Goal: Register for event/course

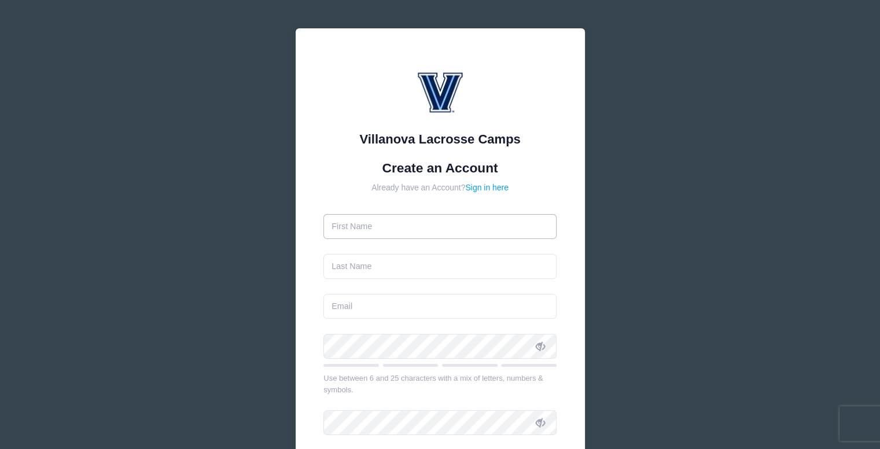
click at [398, 228] on input "text" at bounding box center [439, 226] width 233 height 25
type input "[PERSON_NAME]"
click at [360, 271] on input "text" at bounding box center [439, 266] width 233 height 25
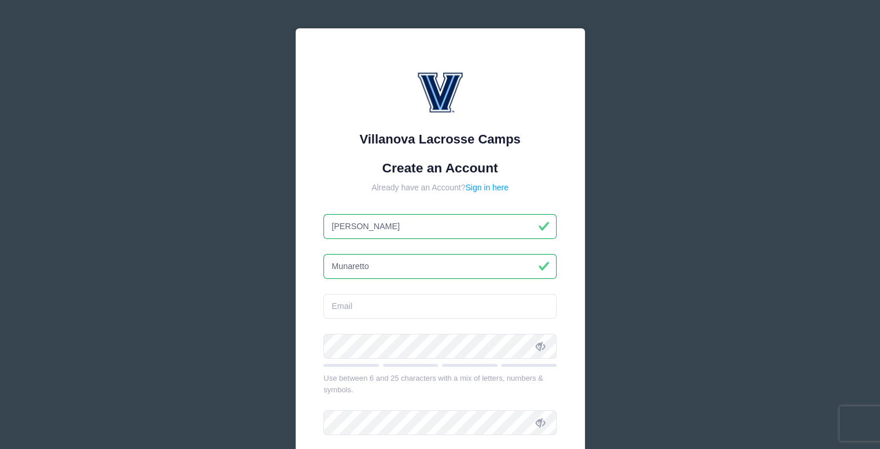
type input "Munaretto"
click at [379, 309] on input "email" at bounding box center [439, 306] width 233 height 25
type input "[EMAIL_ADDRESS][DOMAIN_NAME]"
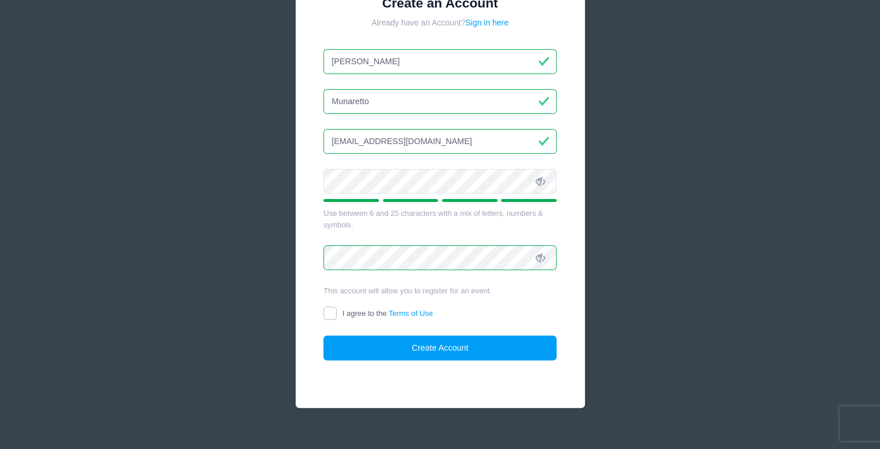
scroll to position [179, 0]
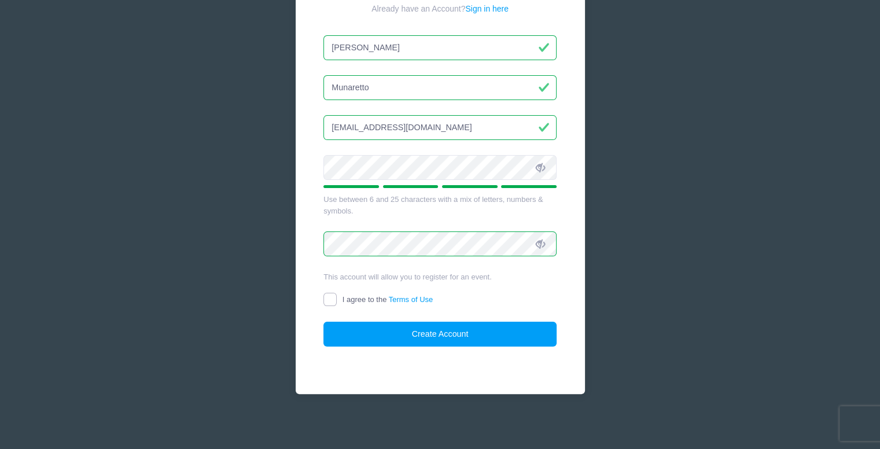
click at [333, 299] on input "I agree to the Terms of Use" at bounding box center [329, 299] width 13 height 13
checkbox input "true"
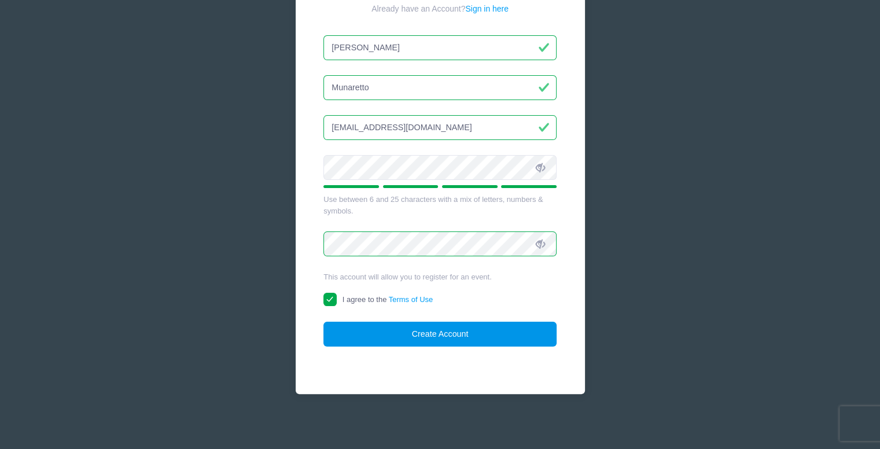
click at [434, 335] on button "Create Account" at bounding box center [439, 334] width 233 height 25
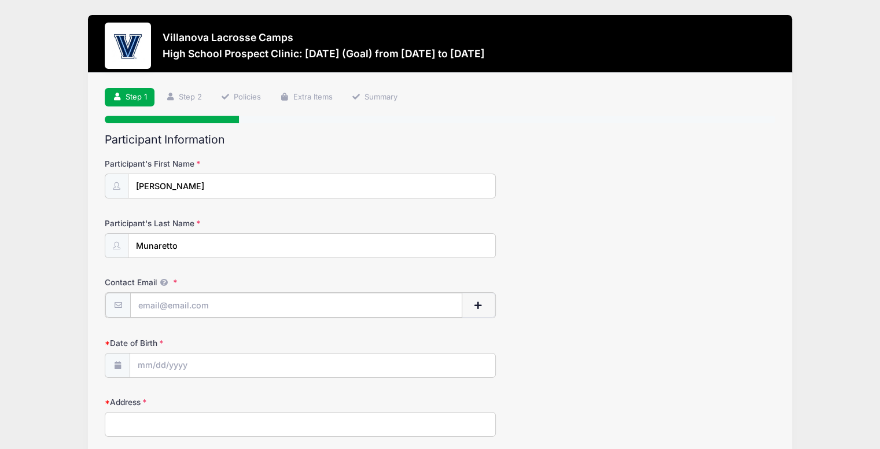
click at [410, 293] on input "Contact Email" at bounding box center [296, 305] width 332 height 25
type input "[EMAIL_ADDRESS][DOMAIN_NAME]"
click at [204, 365] on input "Date of Birth" at bounding box center [312, 364] width 365 height 25
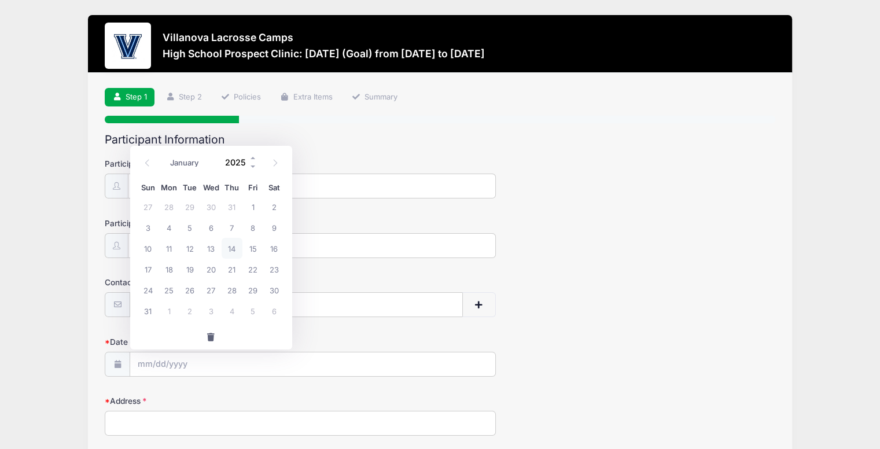
click at [238, 167] on input "2025" at bounding box center [239, 162] width 38 height 17
click at [252, 167] on span at bounding box center [253, 167] width 8 height 9
type input "2024"
click at [165, 228] on span "5" at bounding box center [168, 227] width 21 height 21
type input "08/05/2024"
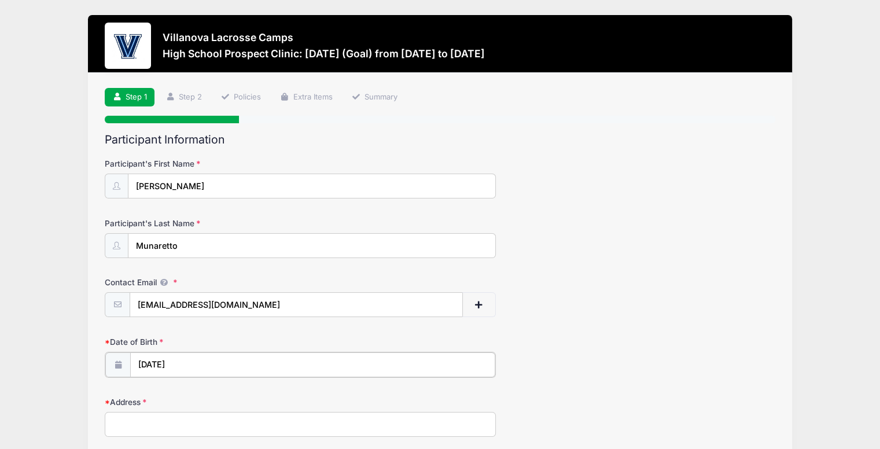
click at [143, 356] on input "08/05/2024" at bounding box center [312, 364] width 365 height 25
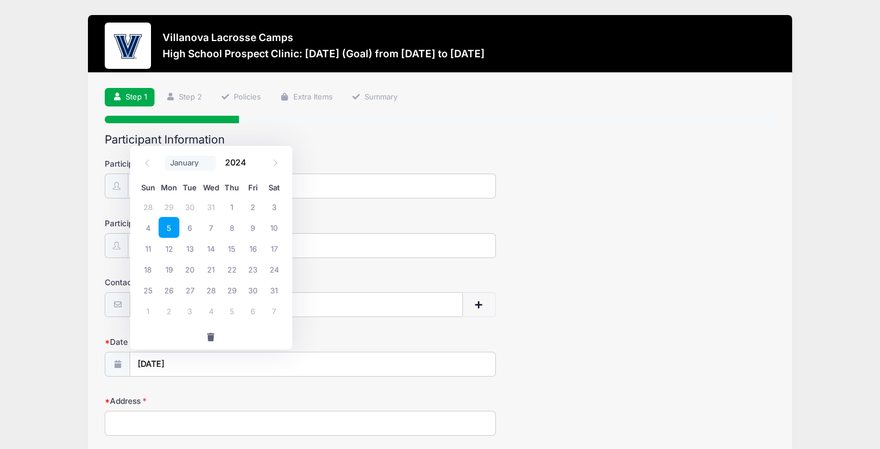
click at [186, 158] on select "January February March April May June July August September October November De…" at bounding box center [190, 163] width 51 height 15
select select "1"
click at [165, 156] on select "January February March April May June July August September October November De…" at bounding box center [190, 163] width 51 height 15
click at [235, 162] on input "2024" at bounding box center [239, 162] width 38 height 17
click at [252, 165] on span at bounding box center [253, 167] width 8 height 9
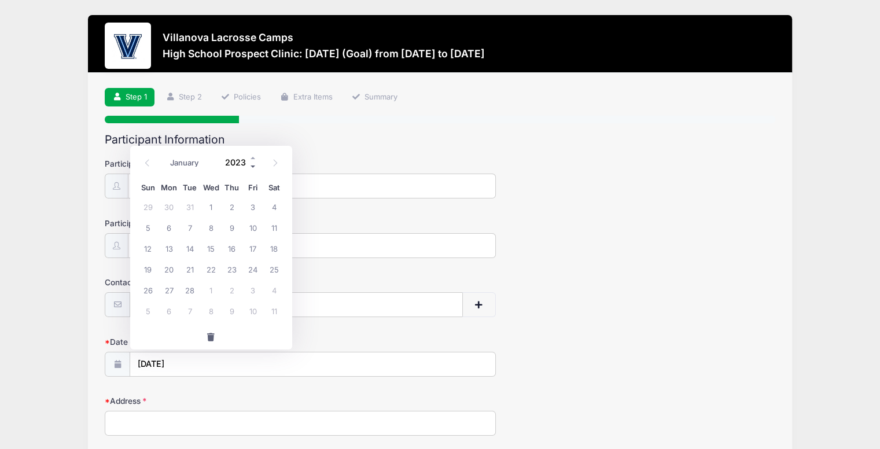
click at [252, 165] on span at bounding box center [253, 167] width 8 height 9
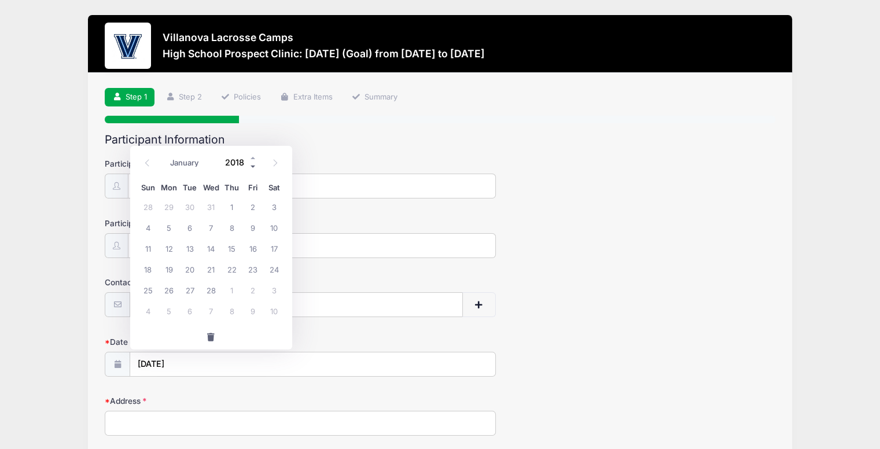
click at [252, 165] on span at bounding box center [253, 167] width 8 height 9
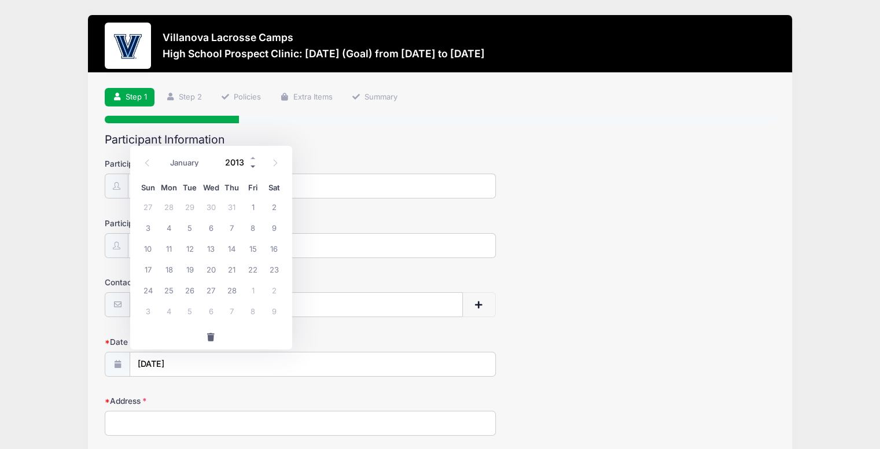
click at [252, 165] on span at bounding box center [253, 167] width 8 height 9
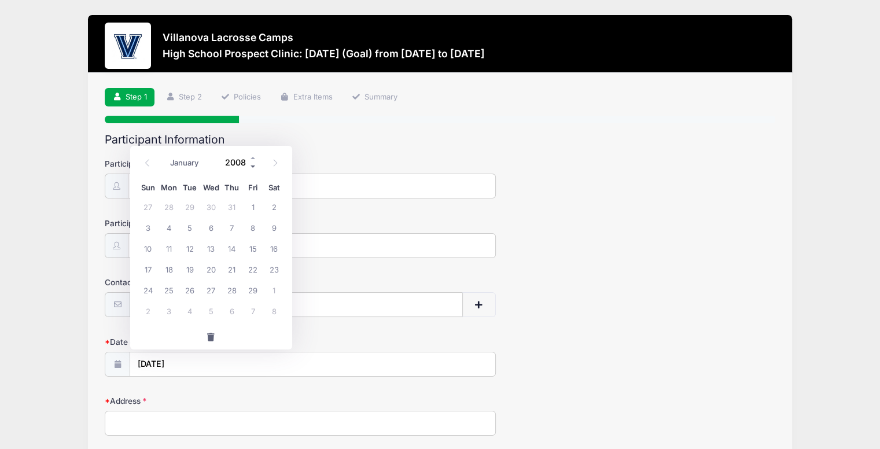
click at [252, 165] on span at bounding box center [253, 167] width 8 height 9
click at [252, 158] on span at bounding box center [253, 158] width 8 height 9
type input "2009"
click at [191, 163] on select "January February March April May June July August September October November De…" at bounding box center [190, 163] width 51 height 15
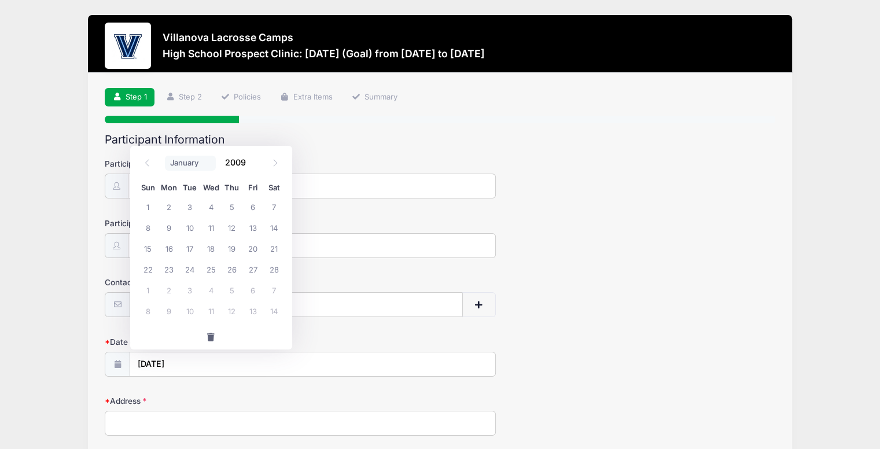
click at [165, 156] on select "January February March April May June July August September October November De…" at bounding box center [190, 163] width 51 height 15
click at [232, 206] on span "5" at bounding box center [231, 206] width 21 height 21
type input "02/05/2009"
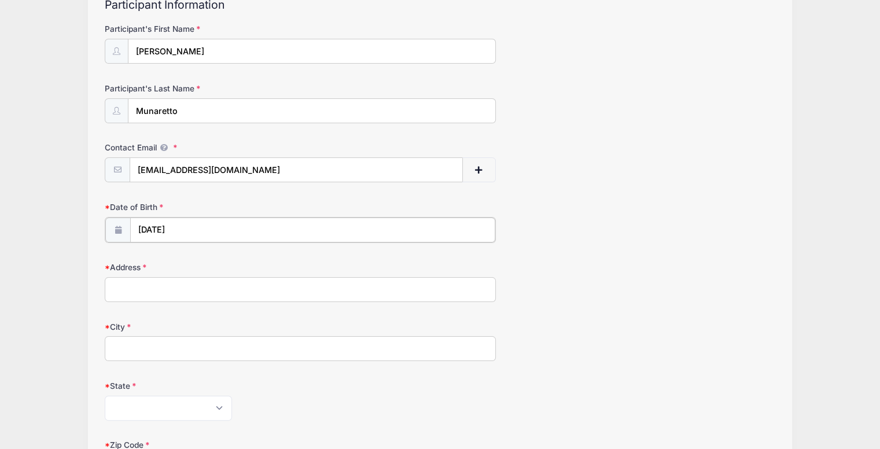
scroll to position [211, 0]
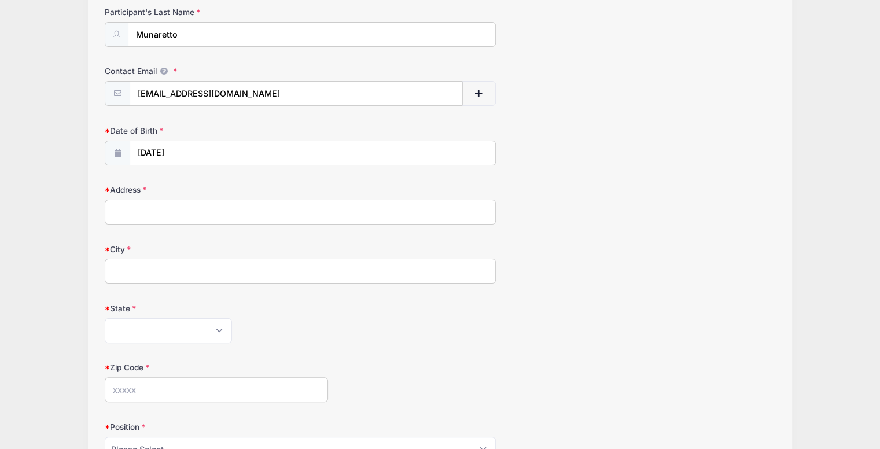
click at [344, 211] on input "Address" at bounding box center [300, 212] width 391 height 25
type input "5112 Lawn Ave"
type input "Western Springs"
select select "IL"
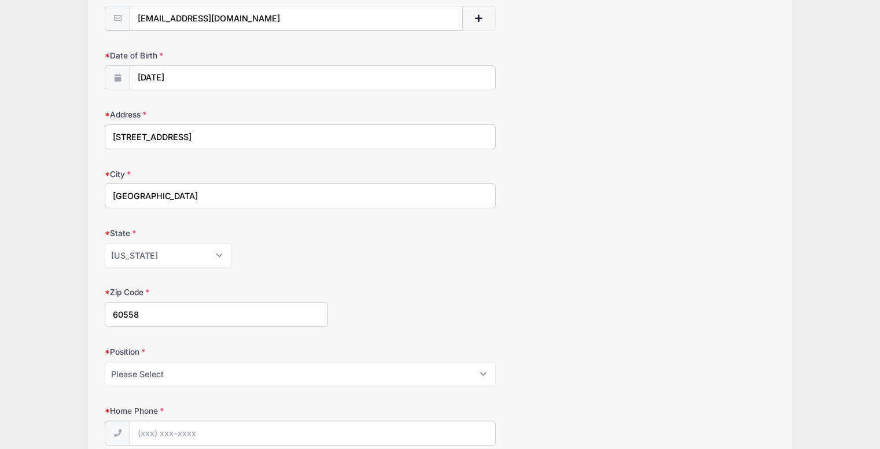
scroll to position [420, 0]
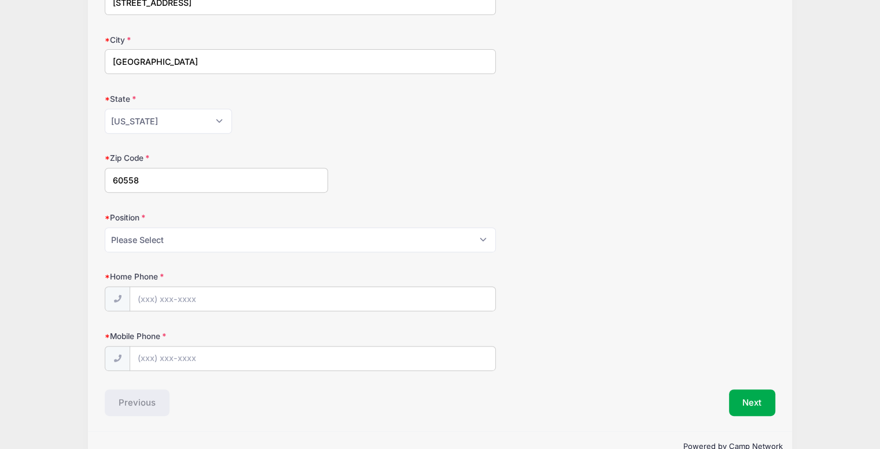
type input "60558"
click at [252, 242] on select "Please Select Goalie Middie Defense Attack FOGO LSM" at bounding box center [300, 239] width 391 height 25
select select "Goalie"
click at [105, 227] on select "Please Select Goalie Middie Defense Attack FOGO LSM" at bounding box center [300, 239] width 391 height 25
click at [185, 298] on input "Home Phone" at bounding box center [312, 299] width 365 height 25
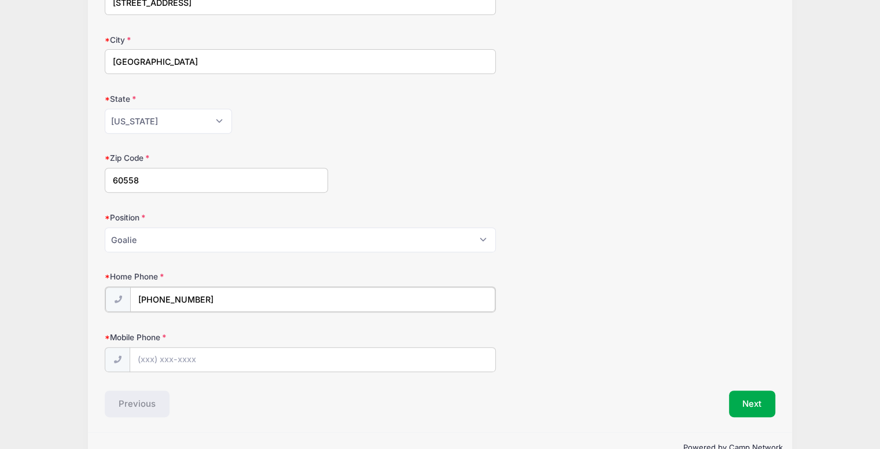
type input "(224) 297-5642"
click at [748, 400] on button "Next" at bounding box center [752, 402] width 47 height 27
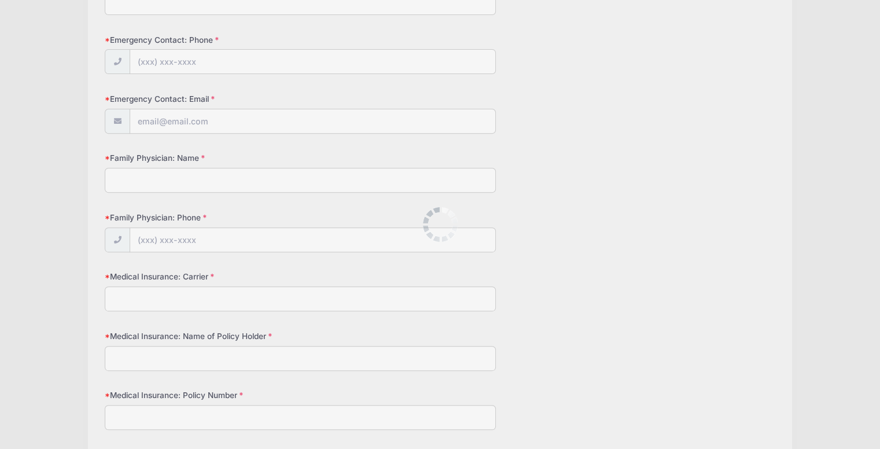
scroll to position [0, 0]
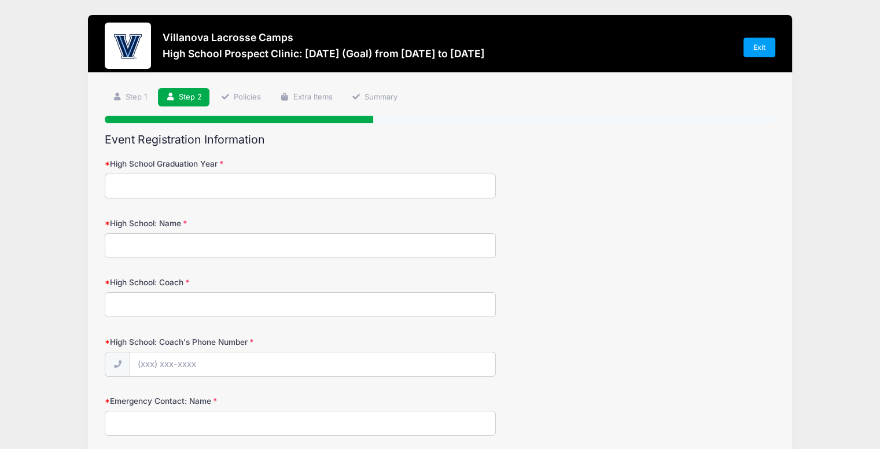
click at [372, 182] on input "High School Graduation Year" at bounding box center [300, 185] width 391 height 25
type input "2027"
click at [316, 248] on input "High School: Name" at bounding box center [300, 245] width 391 height 25
type input "Wheaton Academy"
type input "Geof Weisenborn"
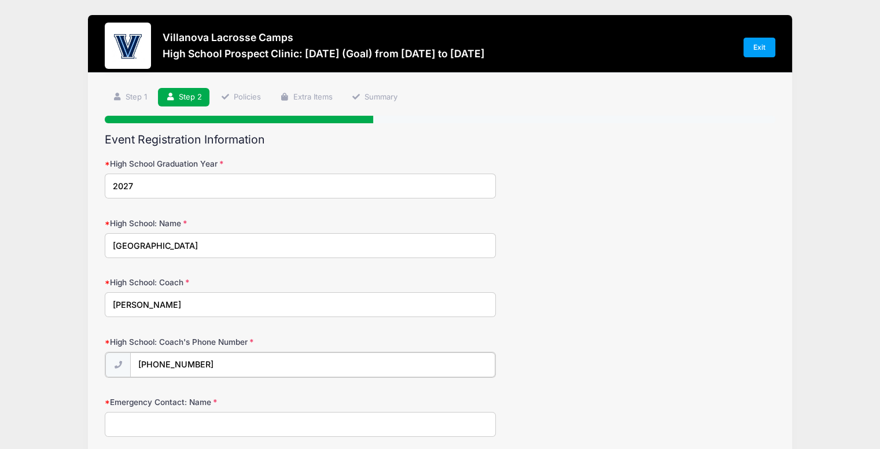
type input "(717) 357-1665"
click at [211, 422] on input "Emergency Contact: Name" at bounding box center [300, 423] width 391 height 25
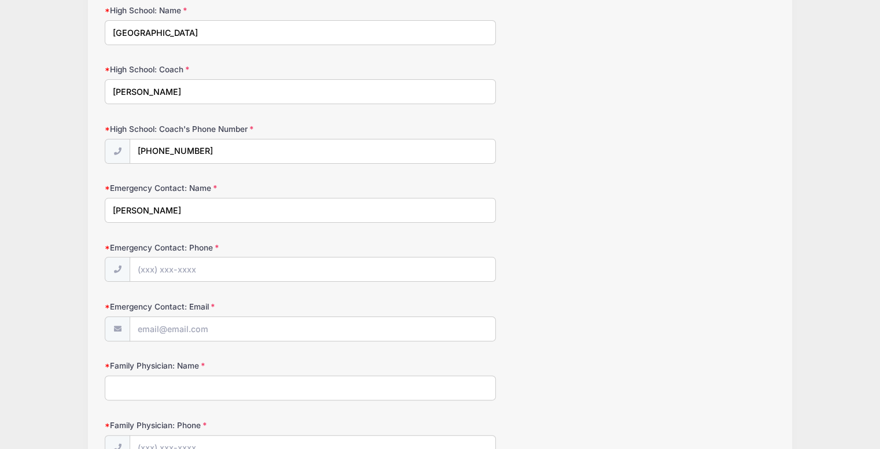
scroll to position [243, 0]
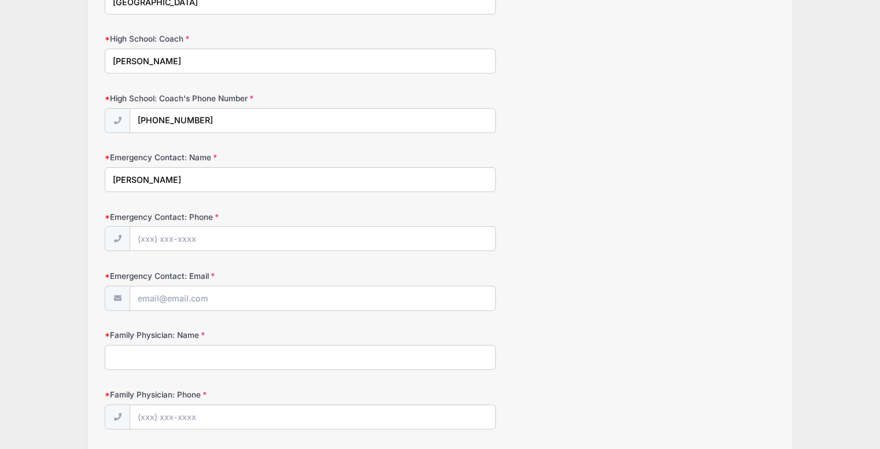
type input "Gretchen Munaretto"
click at [253, 241] on input "Emergency Contact: Phone" at bounding box center [312, 239] width 365 height 25
type input "(312) 515-0043"
click at [171, 304] on input "Emergency Contact: Email" at bounding box center [312, 298] width 365 height 25
type input "mozartmommy@yahoo.com"
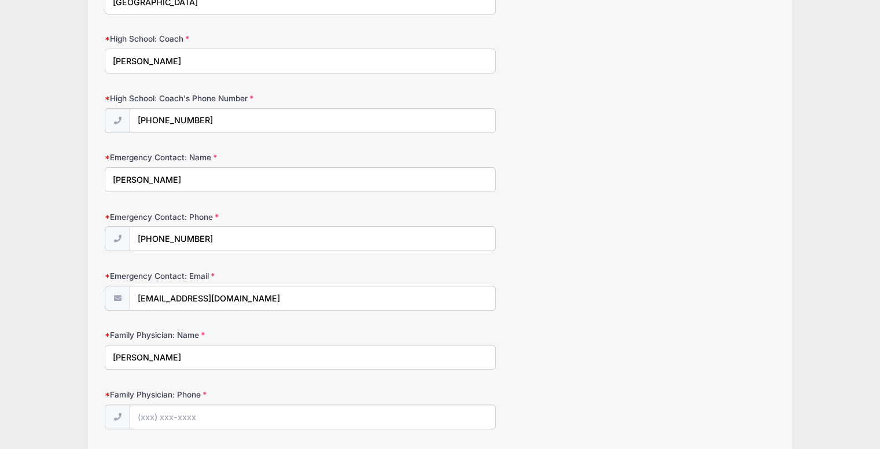
type input "Dr. Christine Ibrahim"
click at [276, 419] on input "Family Physician: Phone" at bounding box center [312, 417] width 365 height 25
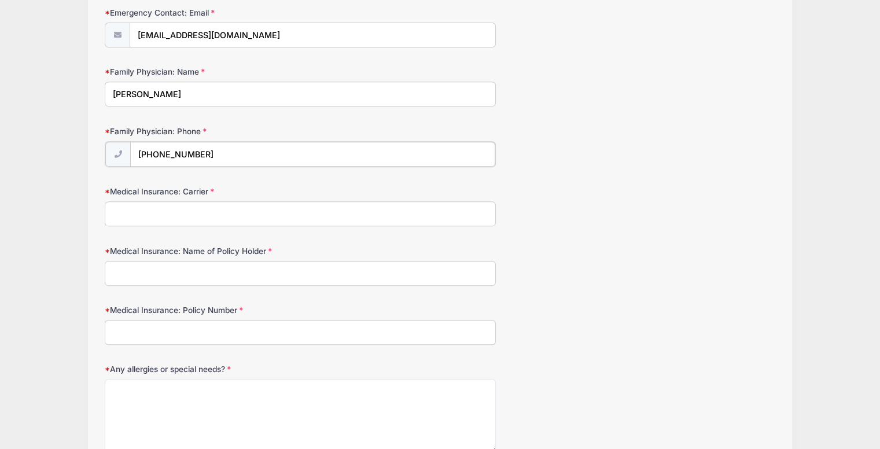
scroll to position [507, 0]
type input "(630) 832-3100"
click at [260, 213] on input "Medical Insurance: Carrier" at bounding box center [300, 212] width 391 height 25
type input "Cigna"
type input "Richard Munaretto"
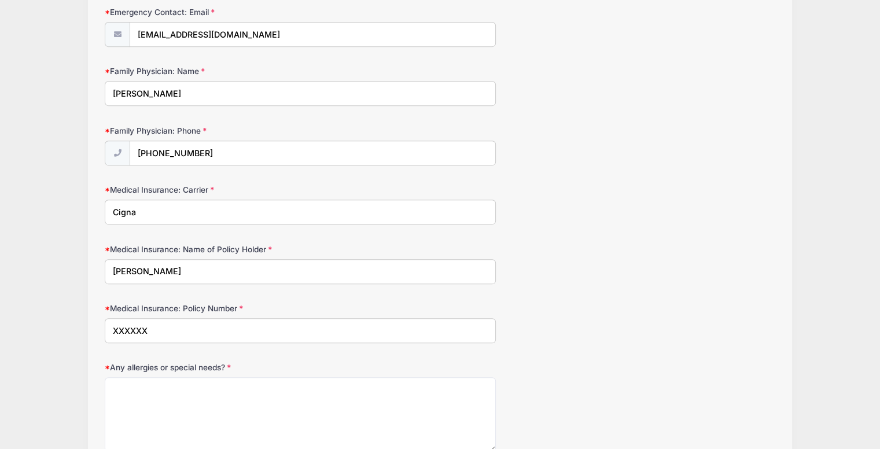
type input "XXXXXX"
click at [227, 426] on textarea "Any allergies or special needs?" at bounding box center [300, 414] width 391 height 75
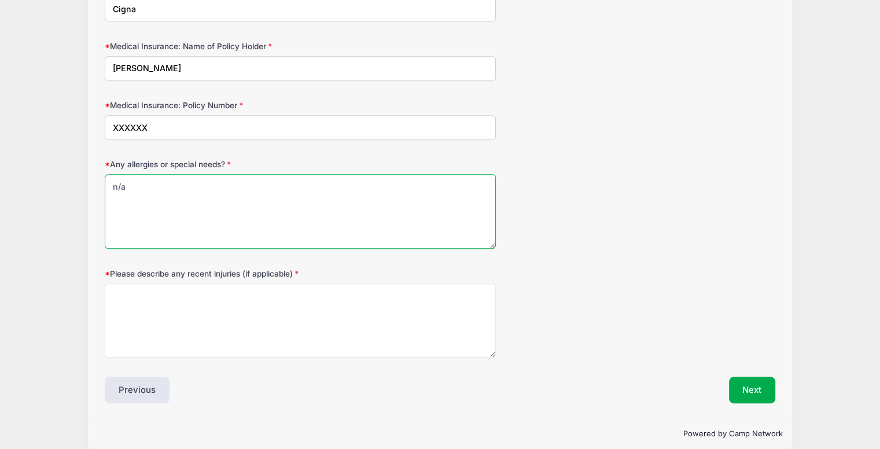
scroll to position [721, 0]
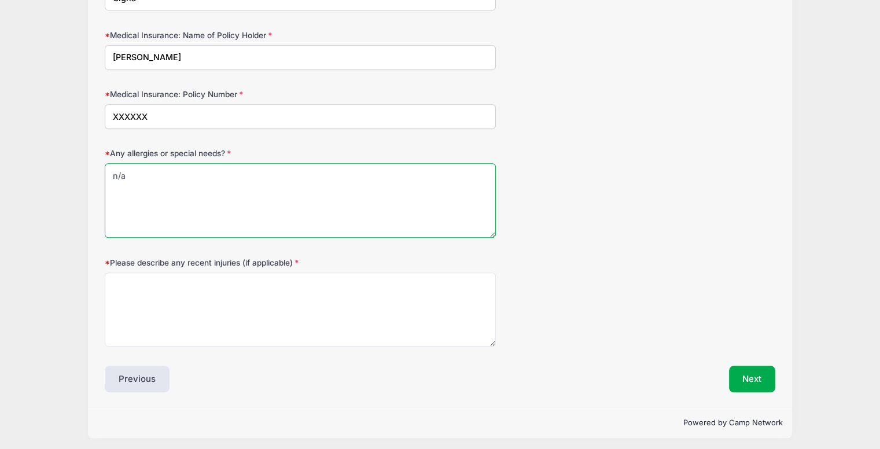
type textarea "n/a"
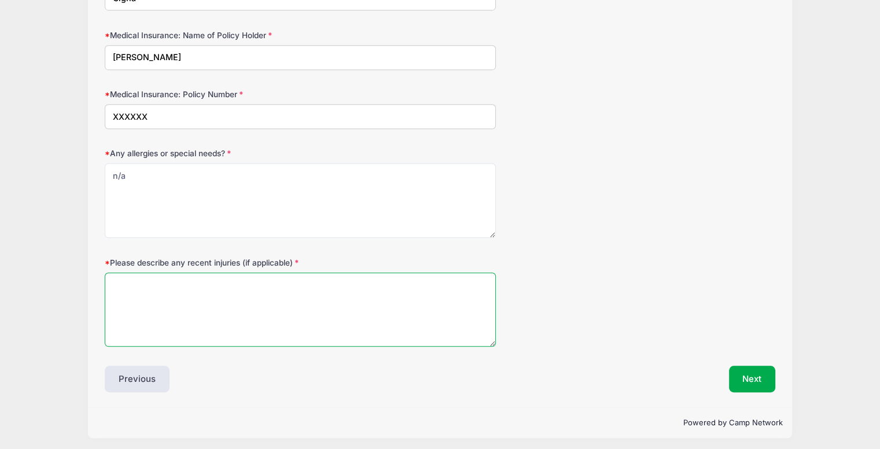
click at [279, 314] on textarea "Please describe any recent injuries (if applicable)" at bounding box center [300, 309] width 391 height 75
type textarea "n/a"
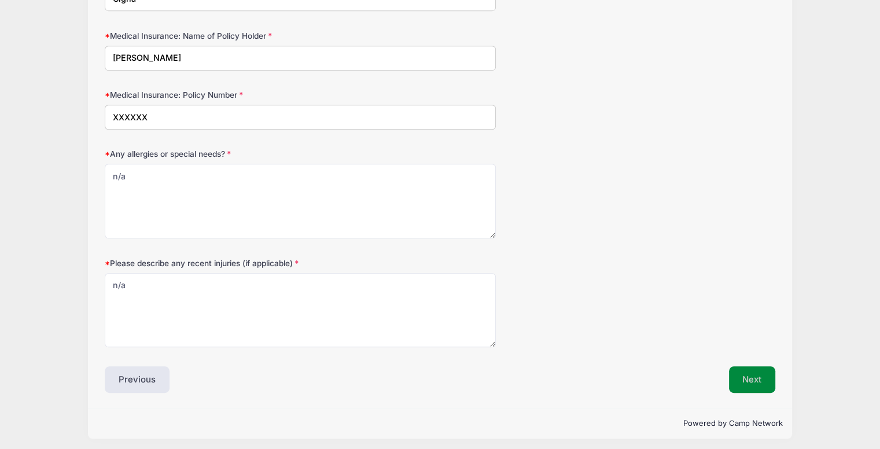
click at [749, 374] on button "Next" at bounding box center [752, 379] width 47 height 27
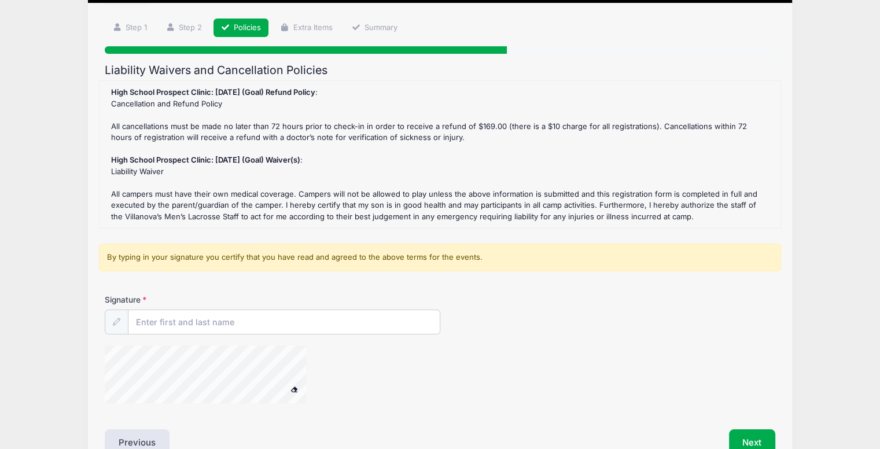
scroll to position [0, 0]
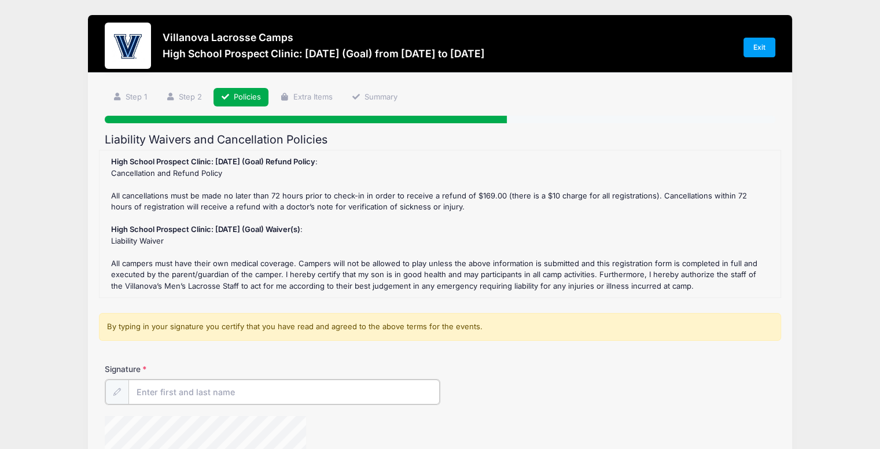
click at [164, 387] on input "Signature" at bounding box center [283, 391] width 311 height 25
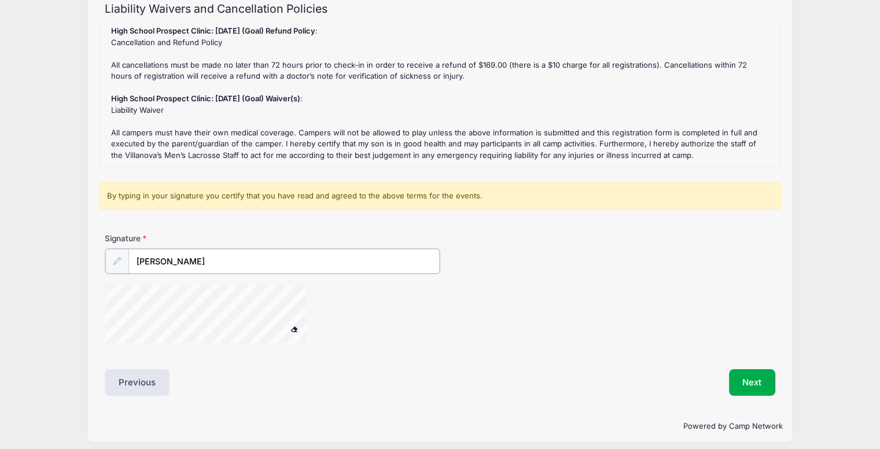
scroll to position [136, 0]
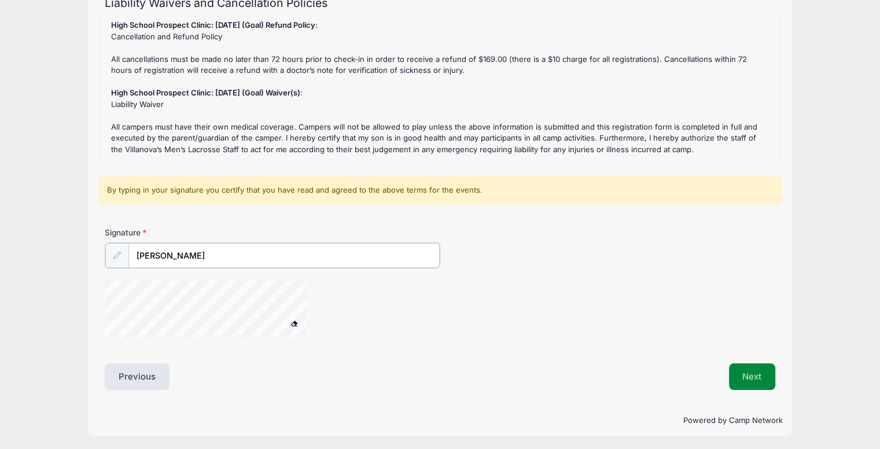
type input "Gretchen Munaretto"
click at [736, 363] on button "Next" at bounding box center [752, 375] width 47 height 27
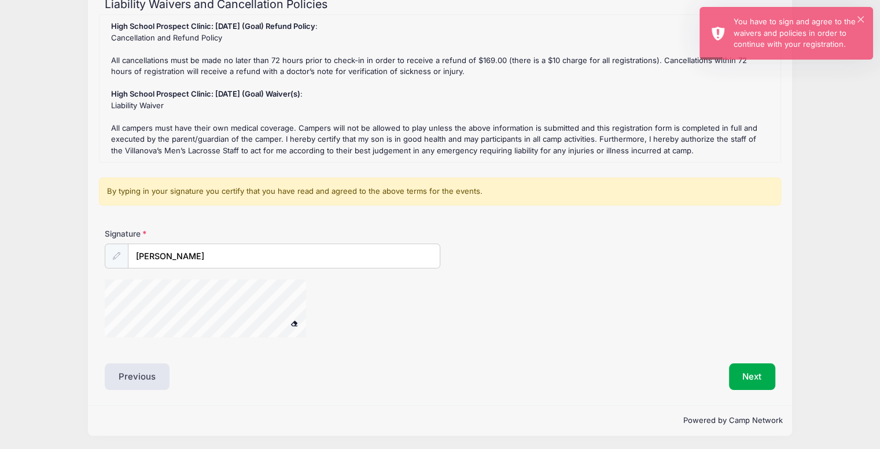
click at [292, 317] on button at bounding box center [294, 323] width 20 height 14
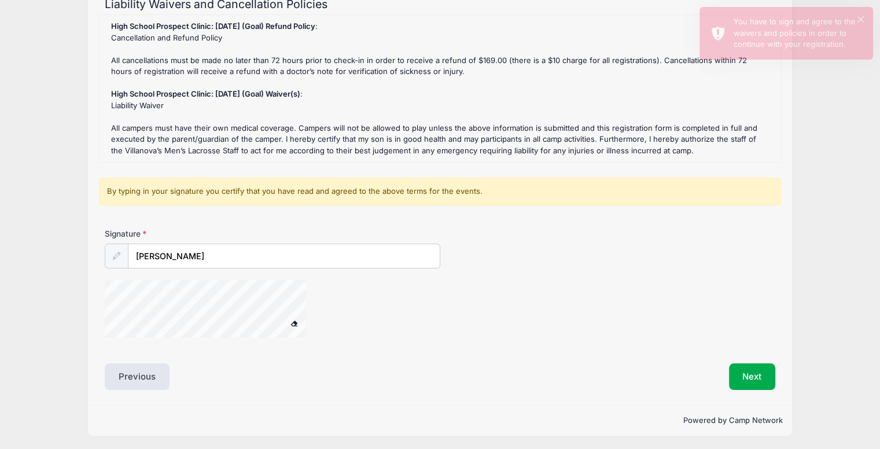
click at [292, 317] on button at bounding box center [294, 323] width 20 height 14
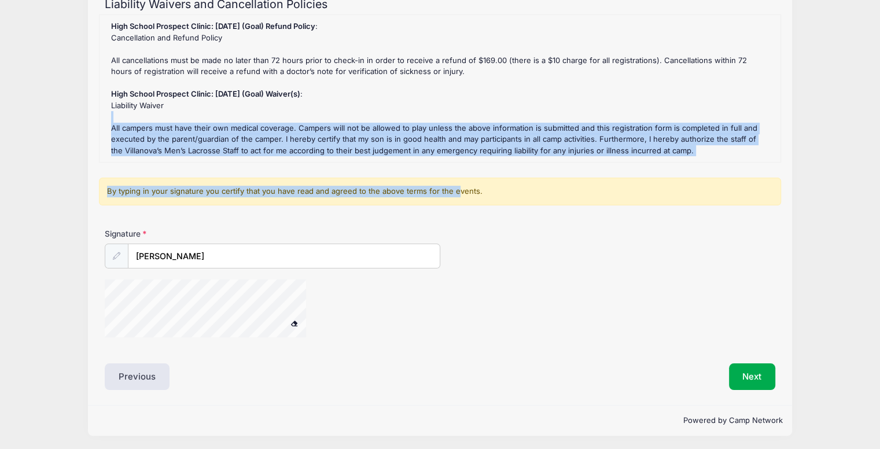
drag, startPoint x: 379, startPoint y: 195, endPoint x: 782, endPoint y: 104, distance: 413.3
click at [782, 104] on div "Step 3 /7 Step 1 Step 2 Policies Extra Items Summary Participant Information Pa…" at bounding box center [440, 171] width 704 height 467
click at [862, 156] on div "Villanova Lacrosse Camps High School Prospect Clinic: October 19 (Goal) from 10…" at bounding box center [439, 158] width 845 height 586
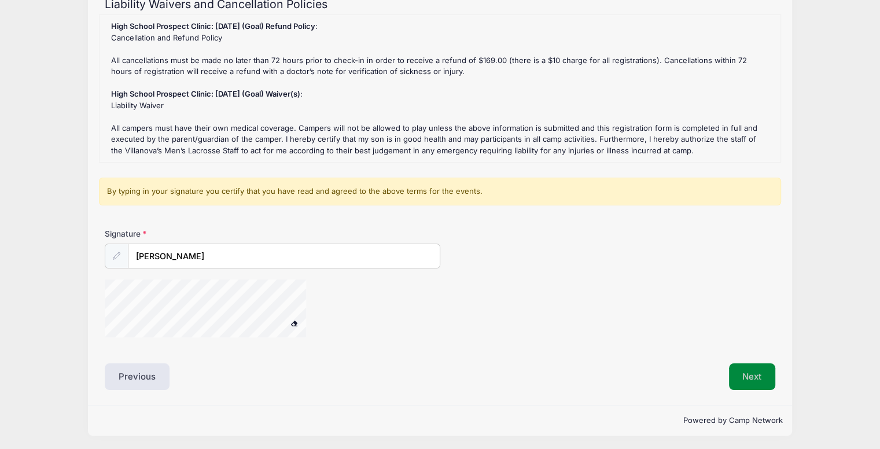
click at [749, 376] on button "Next" at bounding box center [752, 376] width 47 height 27
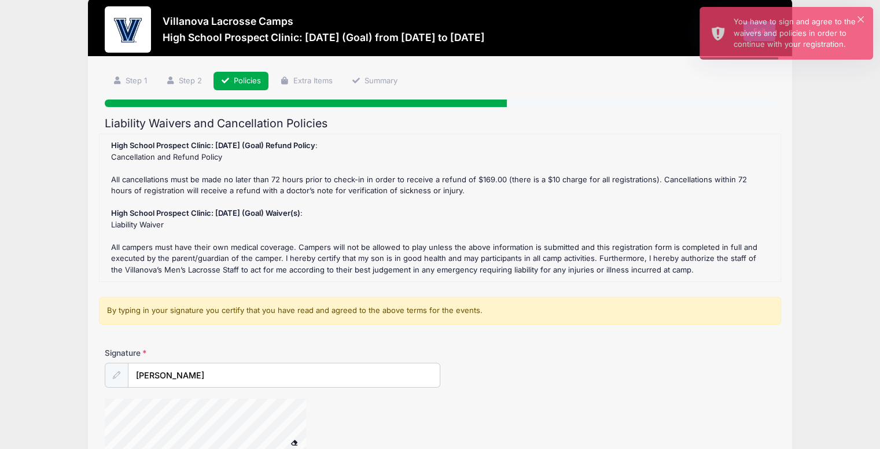
scroll to position [15, 0]
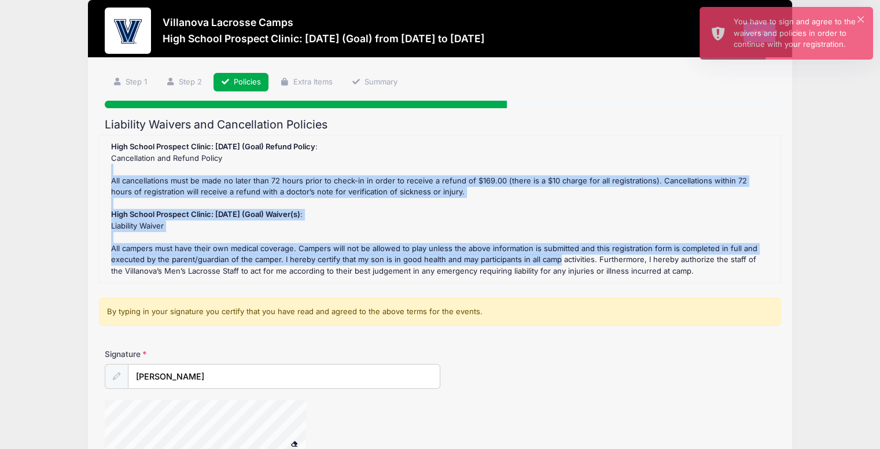
drag, startPoint x: 245, startPoint y: 165, endPoint x: 557, endPoint y: 256, distance: 325.4
click at [557, 256] on div "High School Prospect Clinic: October 19 (Goal) Refund Policy : Cancellation and…" at bounding box center [439, 208] width 669 height 135
click at [531, 216] on div "High School Prospect Clinic: October 19 (Goal) Refund Policy : Cancellation and…" at bounding box center [439, 208] width 669 height 135
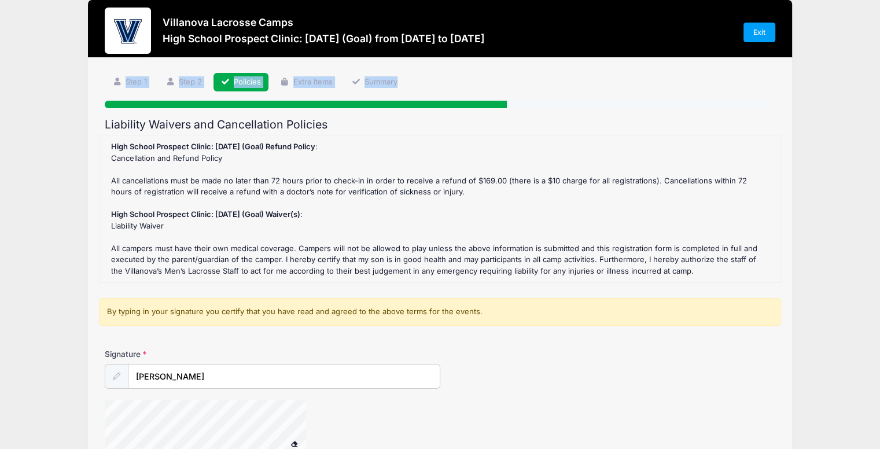
drag, startPoint x: 878, startPoint y: 55, endPoint x: 877, endPoint y: 97, distance: 42.2
click at [877, 97] on div "Villanova Lacrosse Camps High School Prospect Clinic: October 19 (Goal) from 10…" at bounding box center [440, 278] width 880 height 586
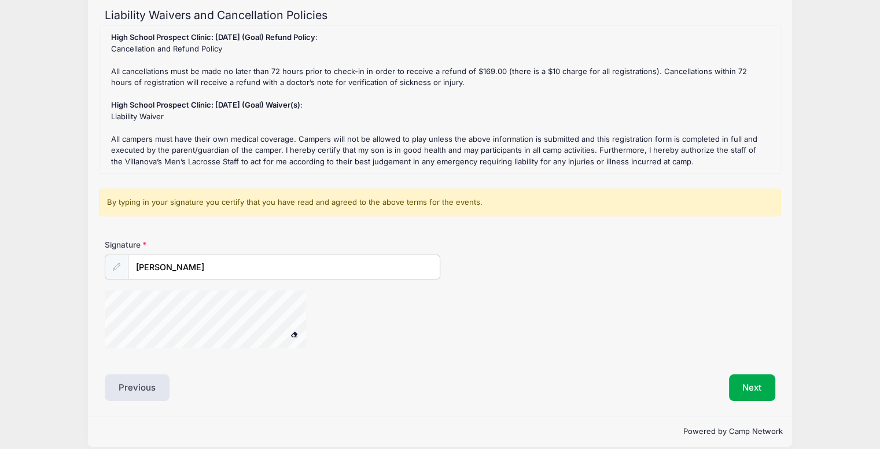
scroll to position [135, 0]
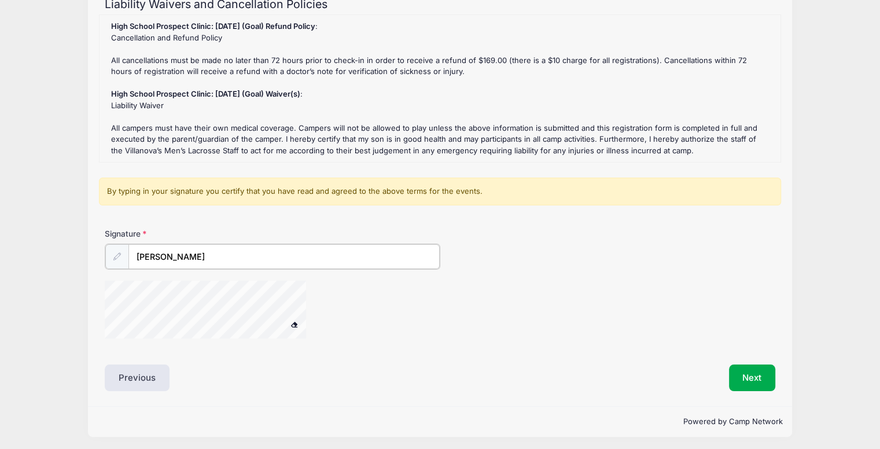
click at [302, 254] on input "Gretchen Munaretto" at bounding box center [283, 256] width 311 height 25
click at [756, 377] on button "Next" at bounding box center [752, 376] width 47 height 27
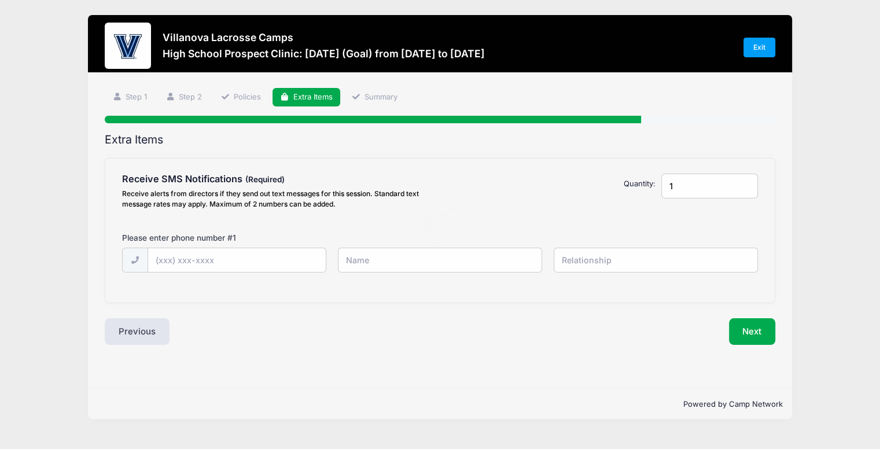
scroll to position [0, 0]
click at [0, 0] on input "text" at bounding box center [0, 0] width 0 height 0
type input "(312) 515-0043"
click at [0, 0] on input "text" at bounding box center [0, 0] width 0 height 0
type input "Gretchen Munaretto"
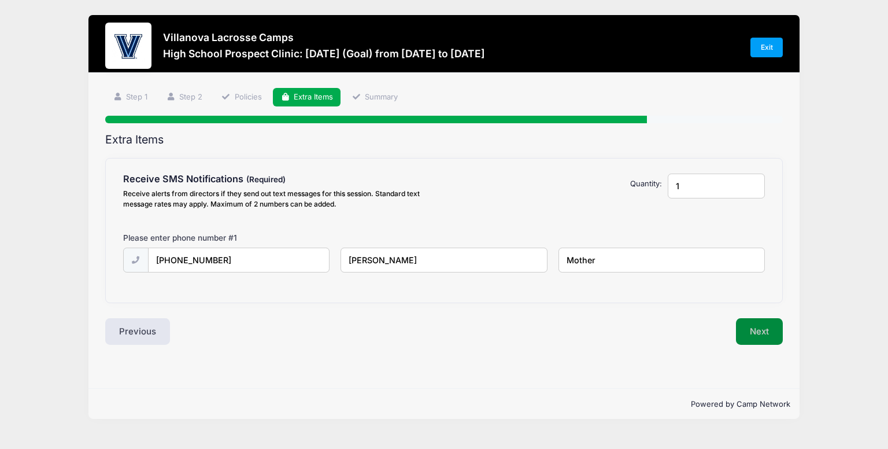
type input "Mother"
click at [744, 330] on button "Next" at bounding box center [759, 331] width 47 height 27
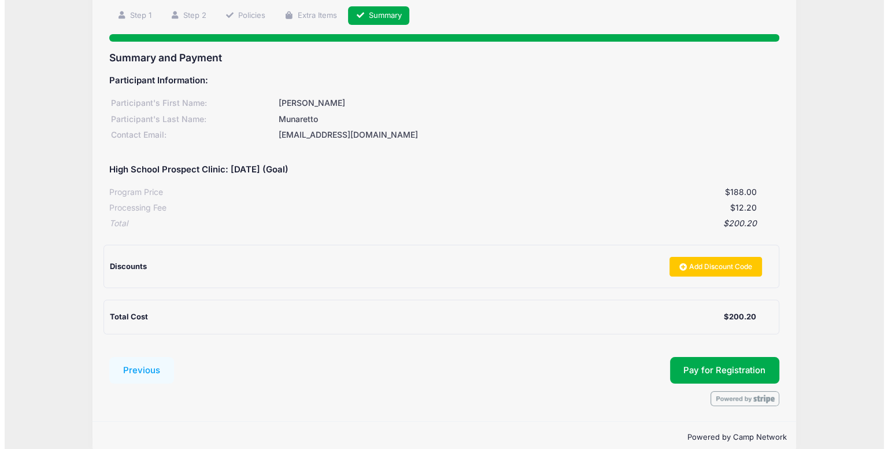
scroll to position [99, 0]
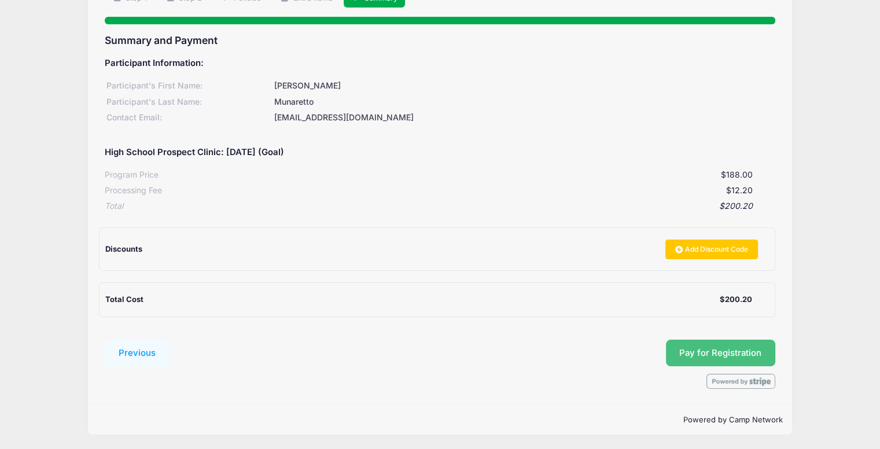
click at [701, 356] on span "Pay for Registration" at bounding box center [720, 353] width 82 height 10
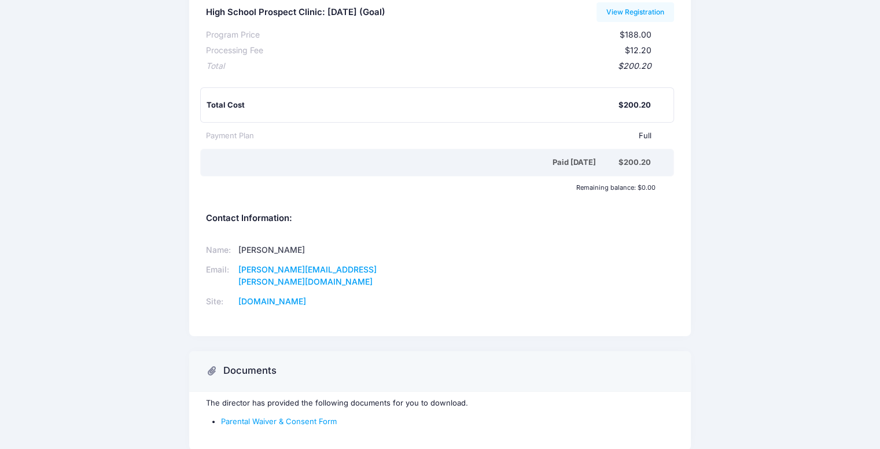
scroll to position [190, 0]
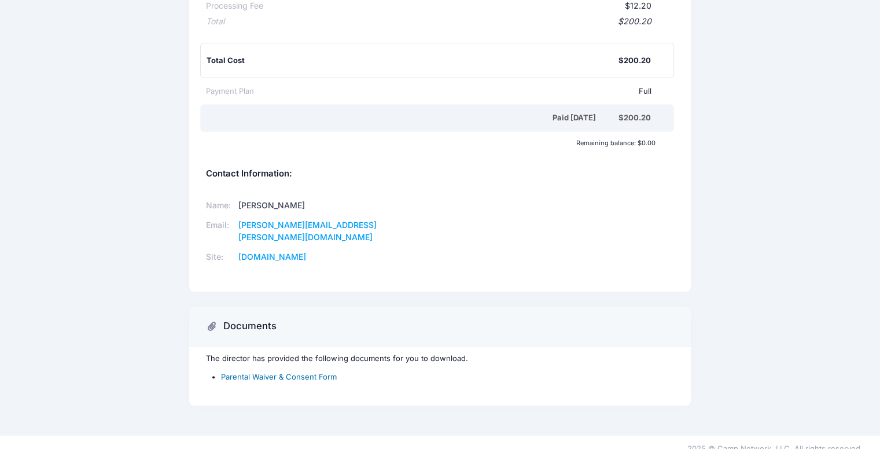
click at [259, 372] on link "Parental Waiver & Consent Form" at bounding box center [279, 376] width 116 height 9
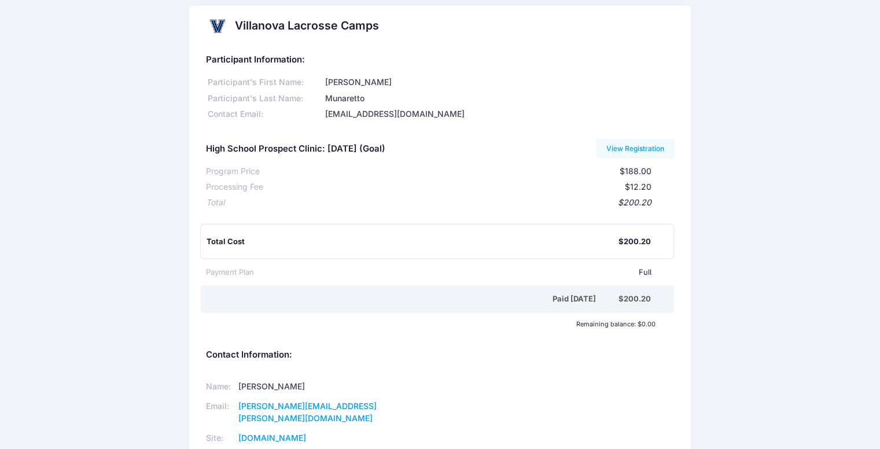
scroll to position [0, 0]
